Goal: Task Accomplishment & Management: Use online tool/utility

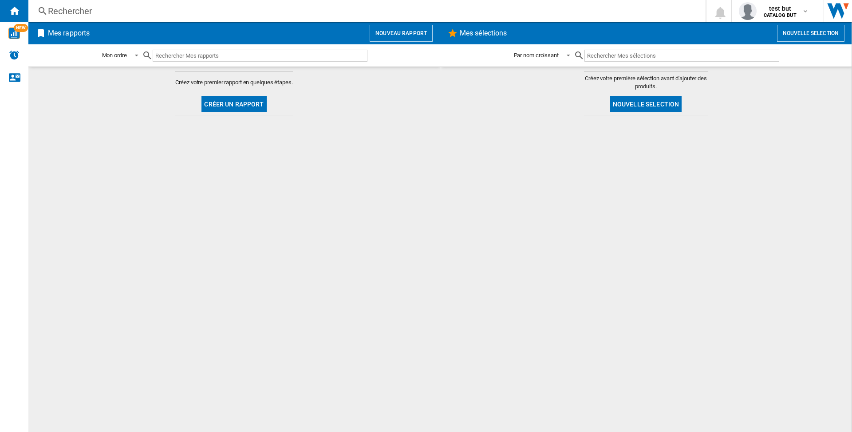
click at [411, 34] on button "Nouveau rapport" at bounding box center [401, 33] width 63 height 17
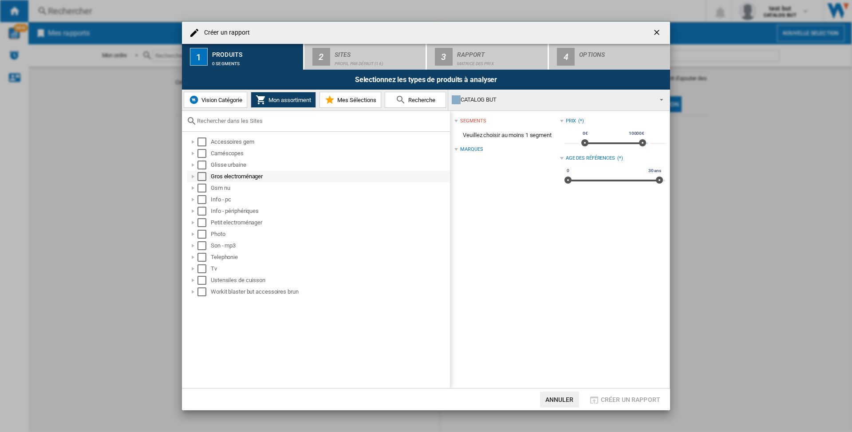
click at [193, 176] on div at bounding box center [193, 176] width 9 height 9
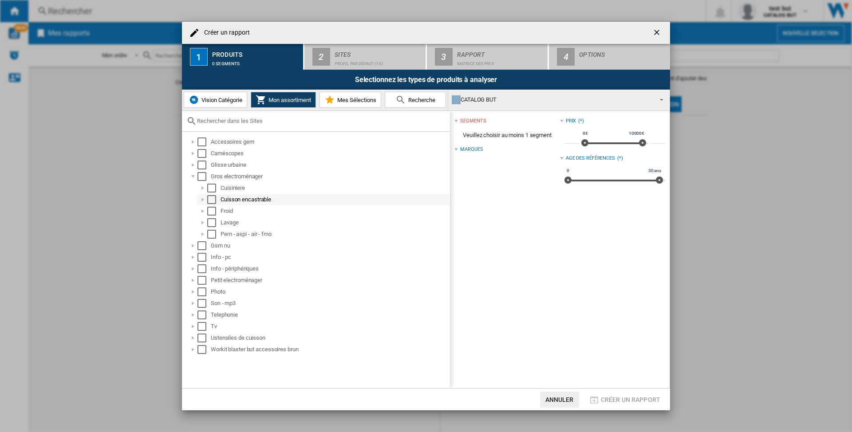
click at [213, 198] on div "Select" at bounding box center [211, 199] width 9 height 9
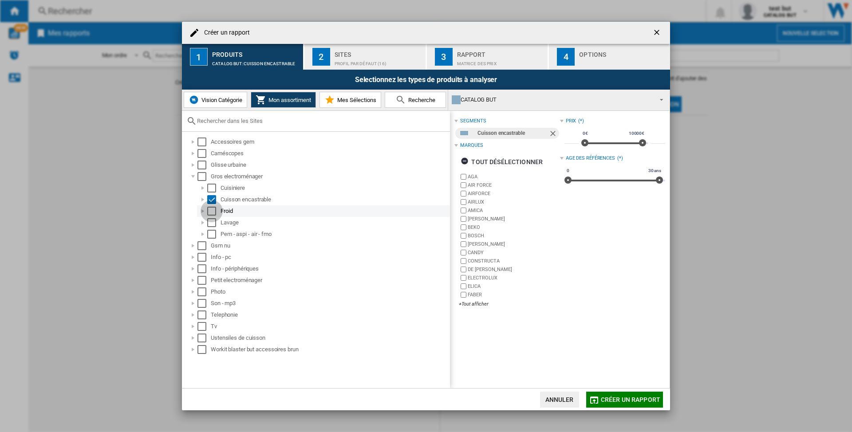
click at [213, 210] on div "Select" at bounding box center [211, 211] width 9 height 9
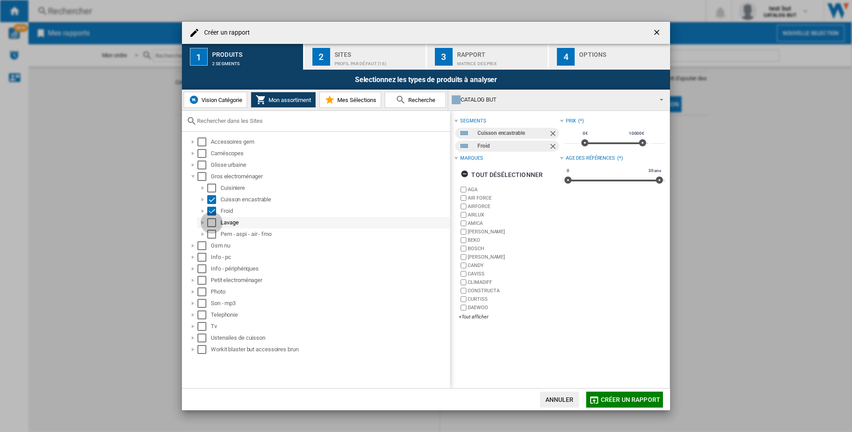
click at [210, 224] on div "Select" at bounding box center [211, 222] width 9 height 9
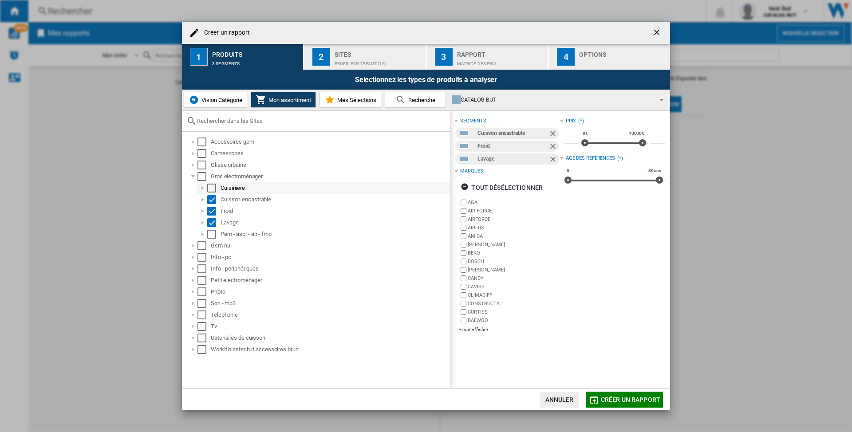
click at [213, 187] on div "Select" at bounding box center [211, 188] width 9 height 9
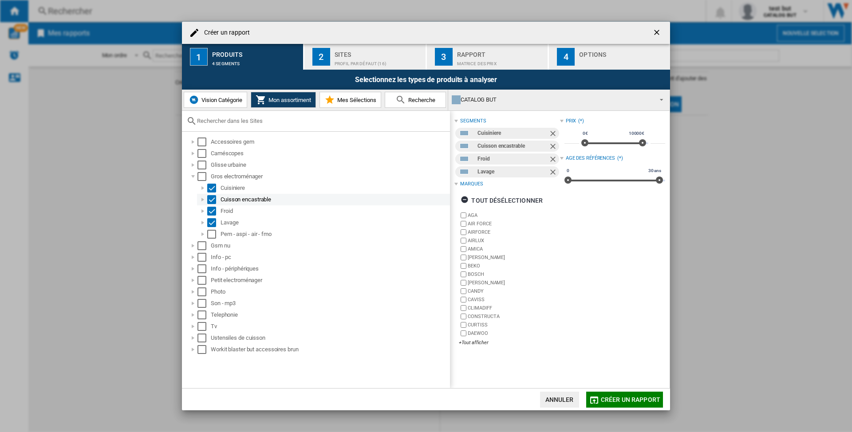
click at [214, 196] on div "Select" at bounding box center [211, 199] width 9 height 9
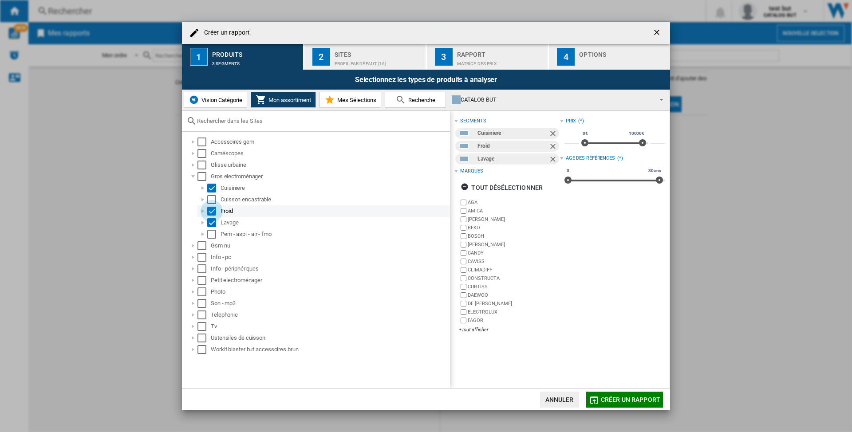
click at [211, 209] on div "Select" at bounding box center [211, 211] width 9 height 9
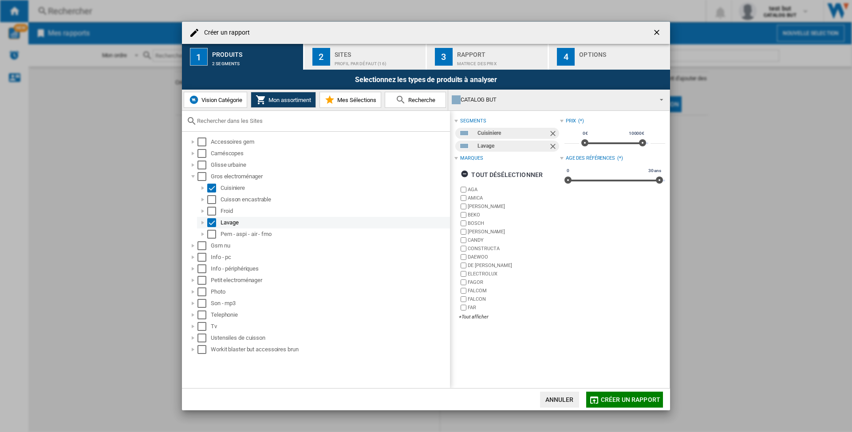
click at [208, 222] on div "Select" at bounding box center [211, 222] width 9 height 9
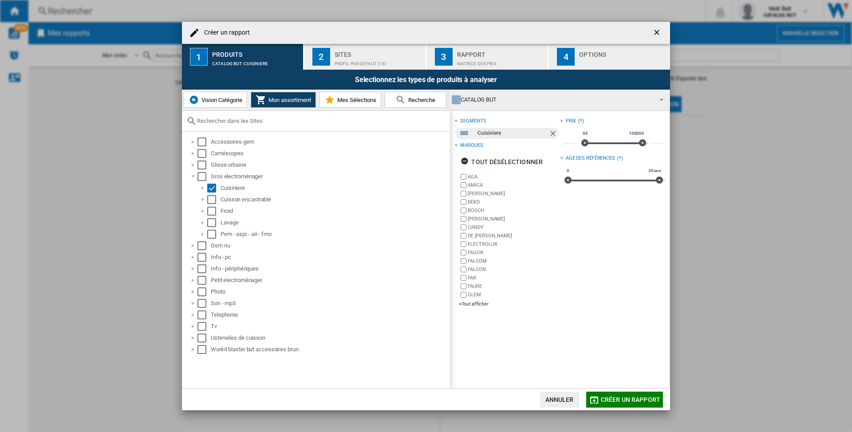
click at [618, 192] on div "Prix (*) * 0€ 10000€ 0€ 10000€ ***** Age des références (*) 0 30 ans 0 30 ans" at bounding box center [612, 214] width 105 height 198
click at [560, 121] on div at bounding box center [562, 121] width 4 height 4
click at [561, 160] on div at bounding box center [562, 159] width 4 height 4
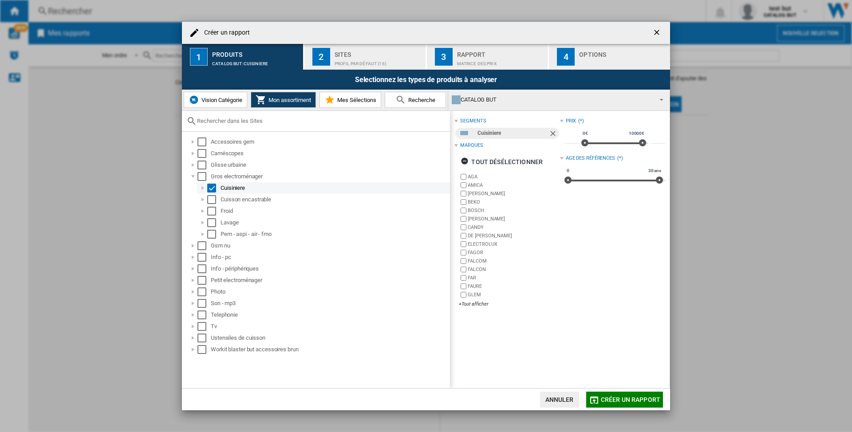
click at [212, 188] on div "Select" at bounding box center [211, 188] width 9 height 9
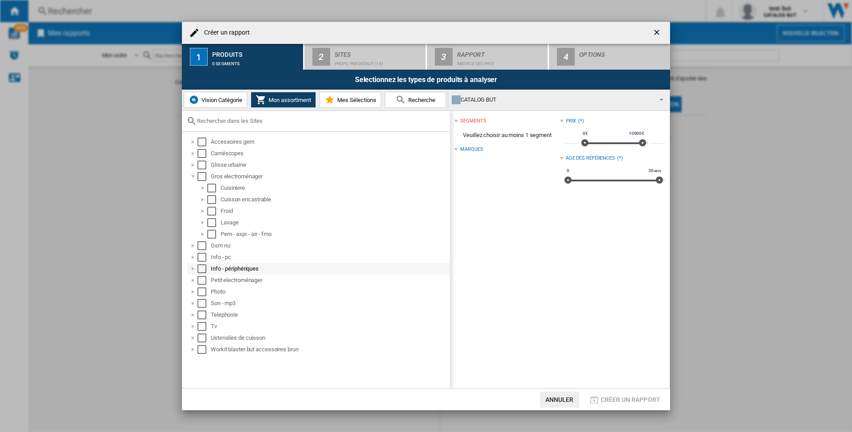
click at [196, 266] on div at bounding box center [193, 268] width 9 height 9
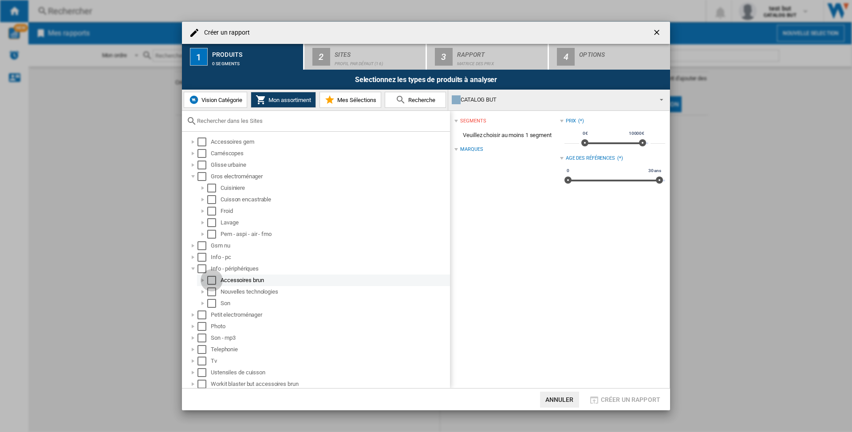
click at [208, 279] on div "Select" at bounding box center [211, 280] width 9 height 9
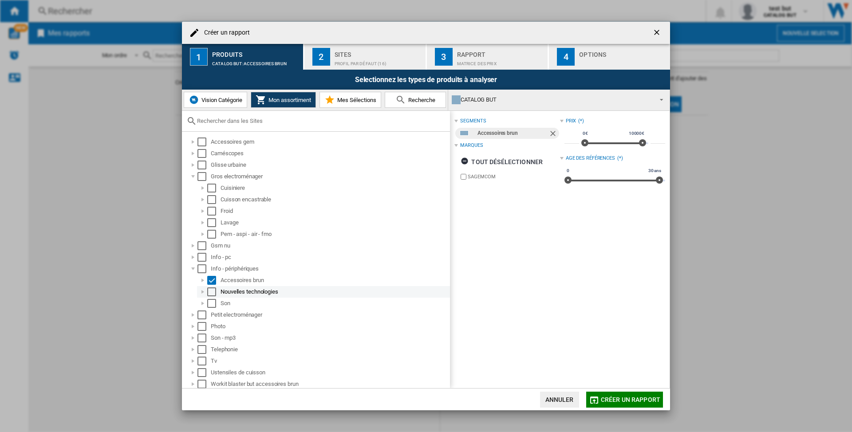
click at [212, 290] on div "Select" at bounding box center [211, 291] width 9 height 9
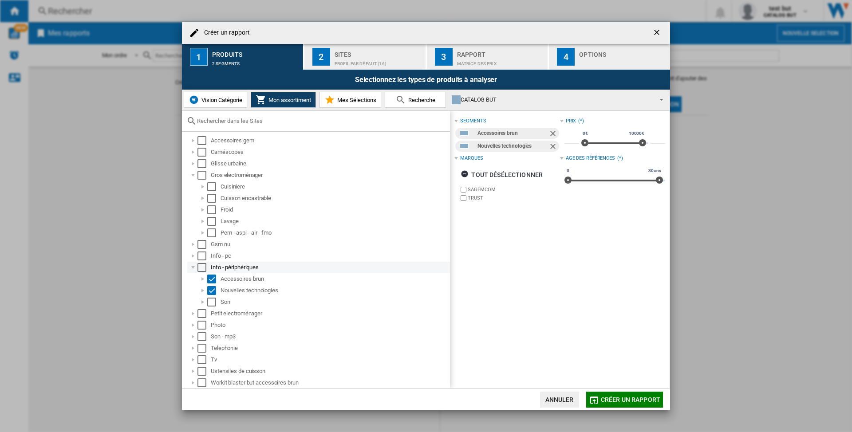
click at [194, 269] on div at bounding box center [193, 267] width 9 height 9
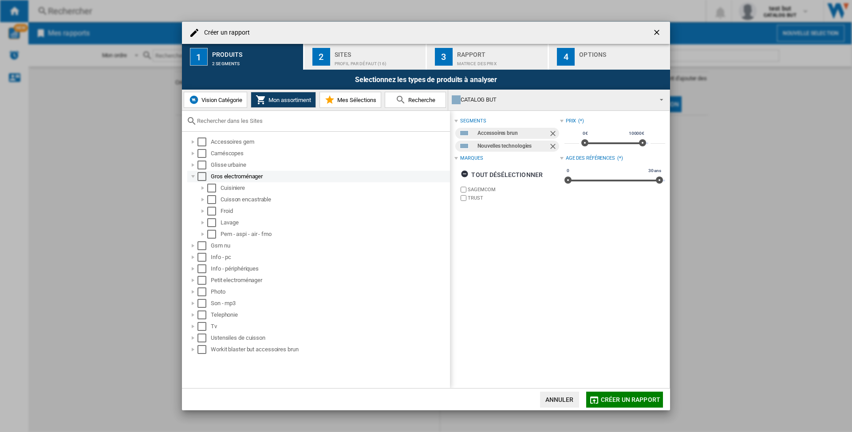
scroll to position [0, 0]
click at [189, 176] on div at bounding box center [193, 176] width 9 height 9
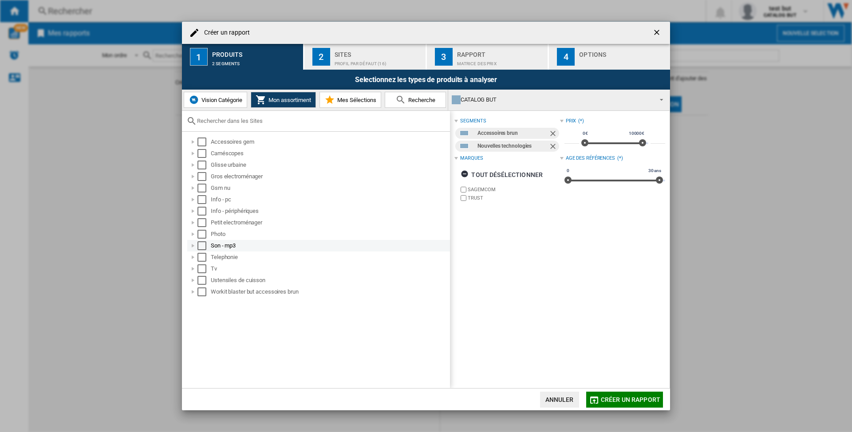
drag, startPoint x: 194, startPoint y: 244, endPoint x: 199, endPoint y: 245, distance: 5.0
click at [194, 245] on div at bounding box center [193, 245] width 9 height 9
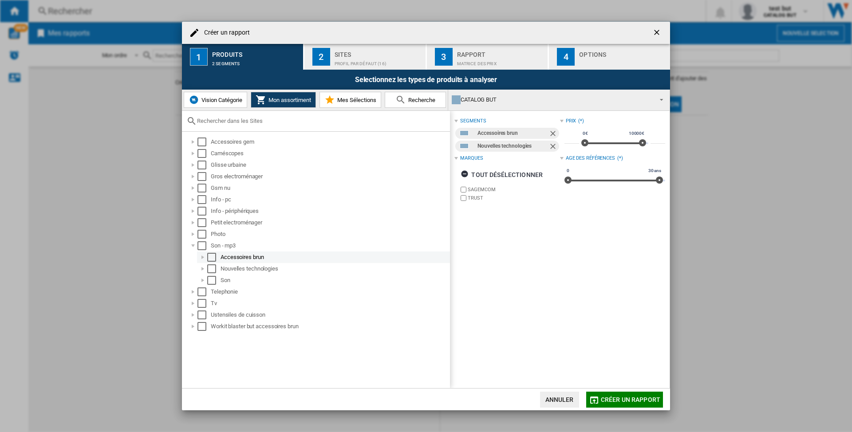
click at [206, 259] on div at bounding box center [202, 257] width 9 height 9
click at [217, 265] on div "Select" at bounding box center [221, 268] width 9 height 9
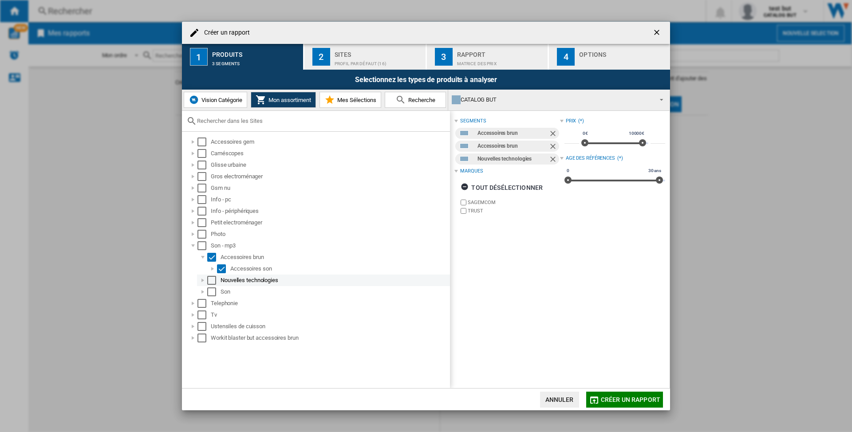
click at [214, 282] on div "Select" at bounding box center [211, 280] width 9 height 9
click at [190, 246] on div at bounding box center [193, 245] width 9 height 9
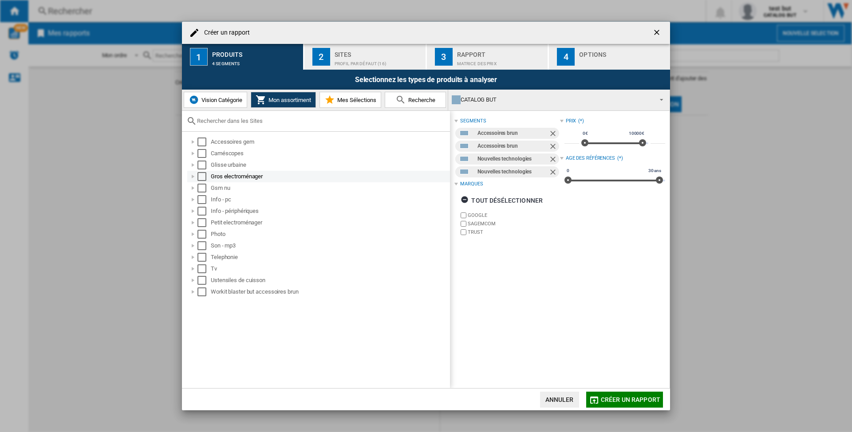
click at [195, 174] on div at bounding box center [193, 176] width 9 height 9
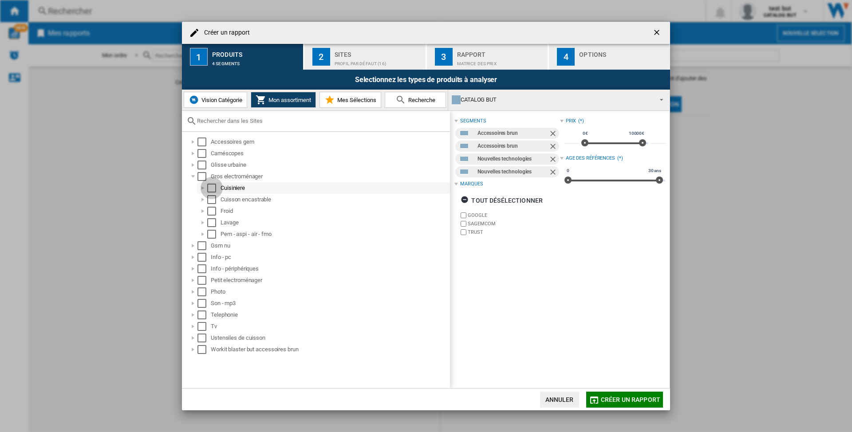
click at [208, 189] on div "Select" at bounding box center [211, 188] width 9 height 9
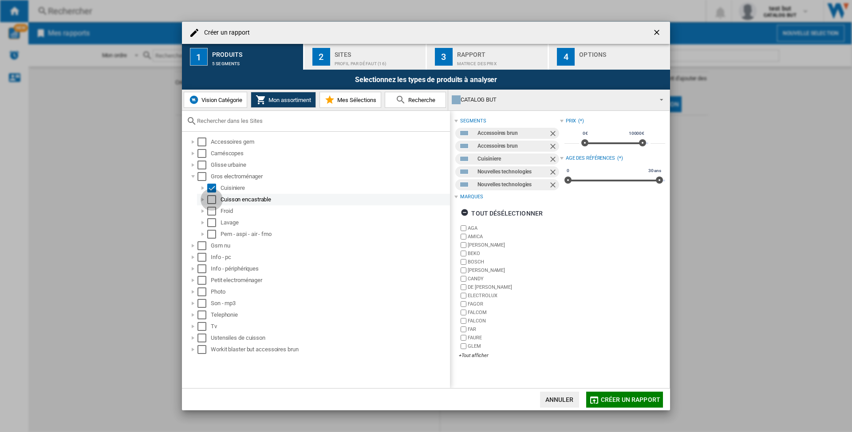
click at [211, 199] on div "Select" at bounding box center [211, 199] width 9 height 9
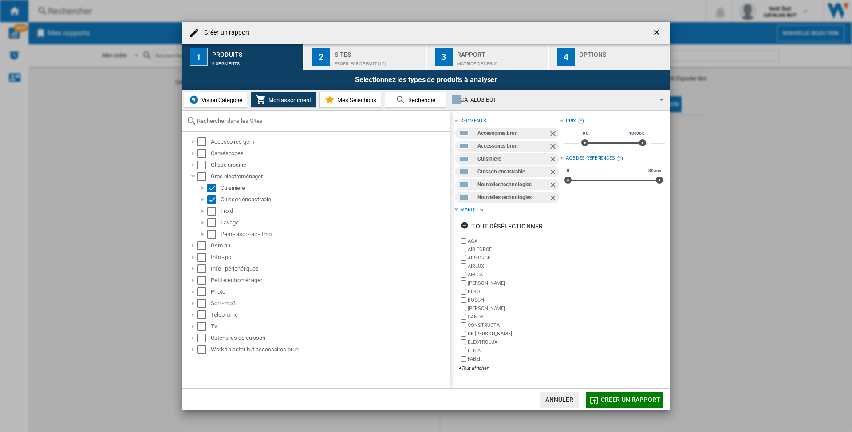
drag, startPoint x: 653, startPoint y: 35, endPoint x: 695, endPoint y: 16, distance: 45.5
click at [656, 34] on ng-md-icon "getI18NText('BUTTONS.CLOSE_DIALOG')" at bounding box center [657, 33] width 11 height 11
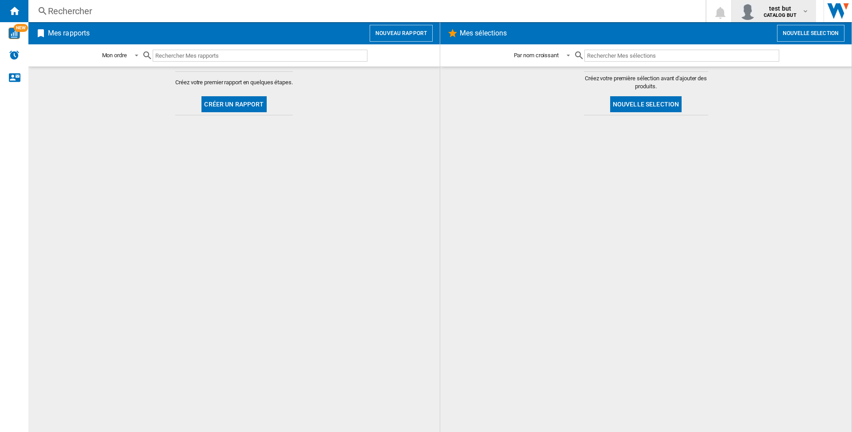
click at [767, 11] on span "test but" at bounding box center [780, 8] width 33 height 9
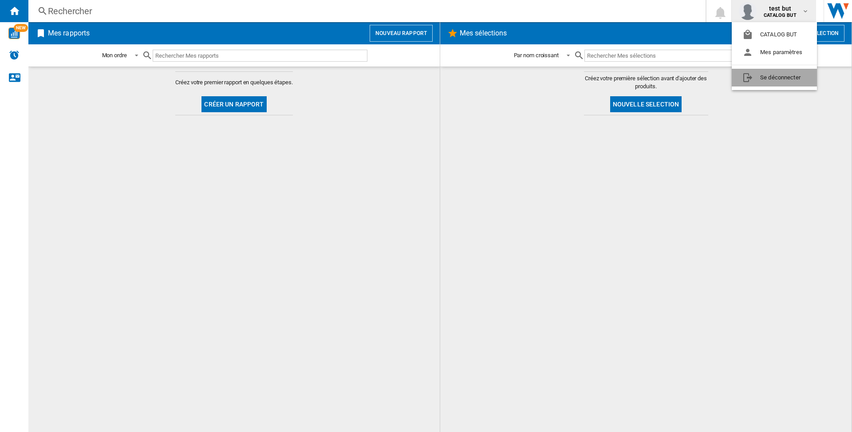
click at [760, 77] on button "Se déconnecter" at bounding box center [774, 78] width 85 height 18
